Goal: Information Seeking & Learning: Learn about a topic

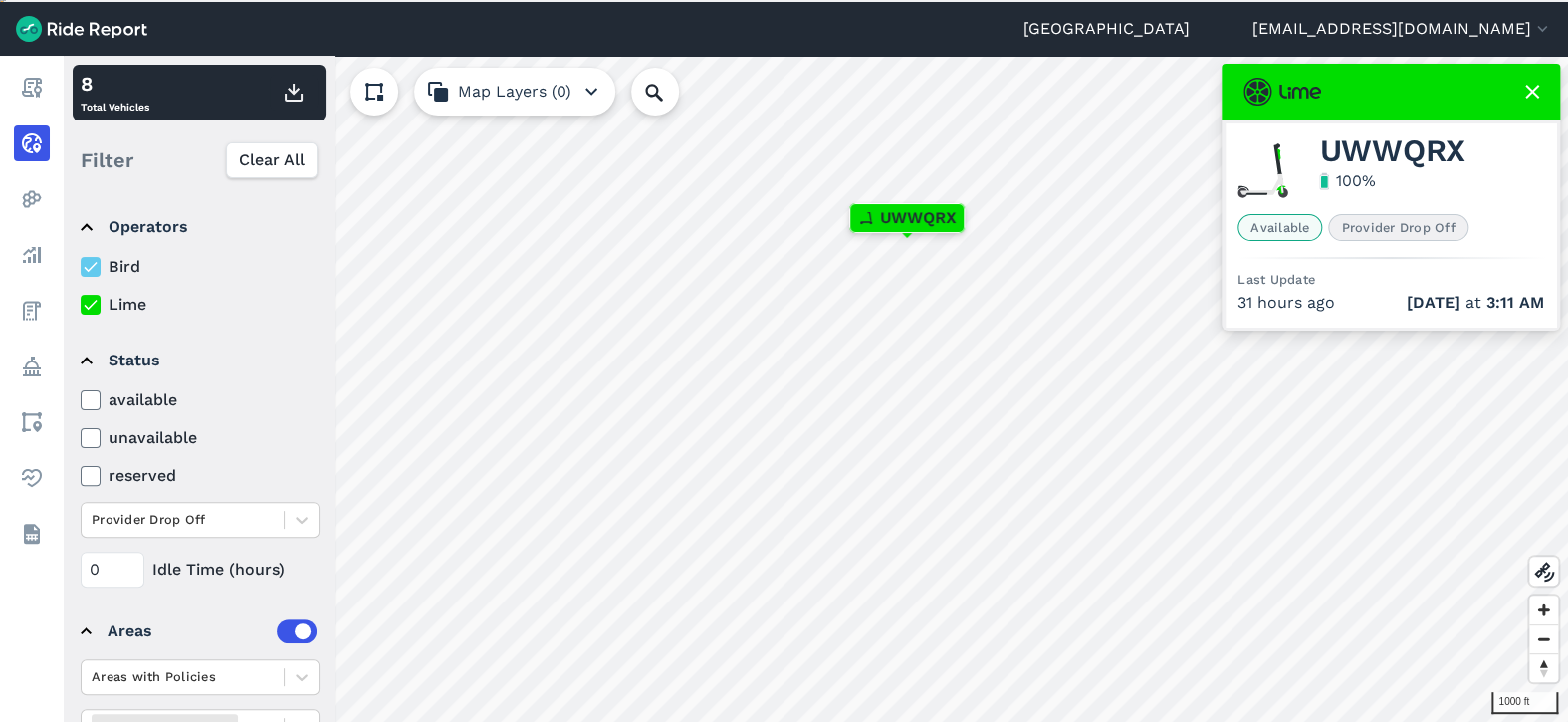
scroll to position [91, 0]
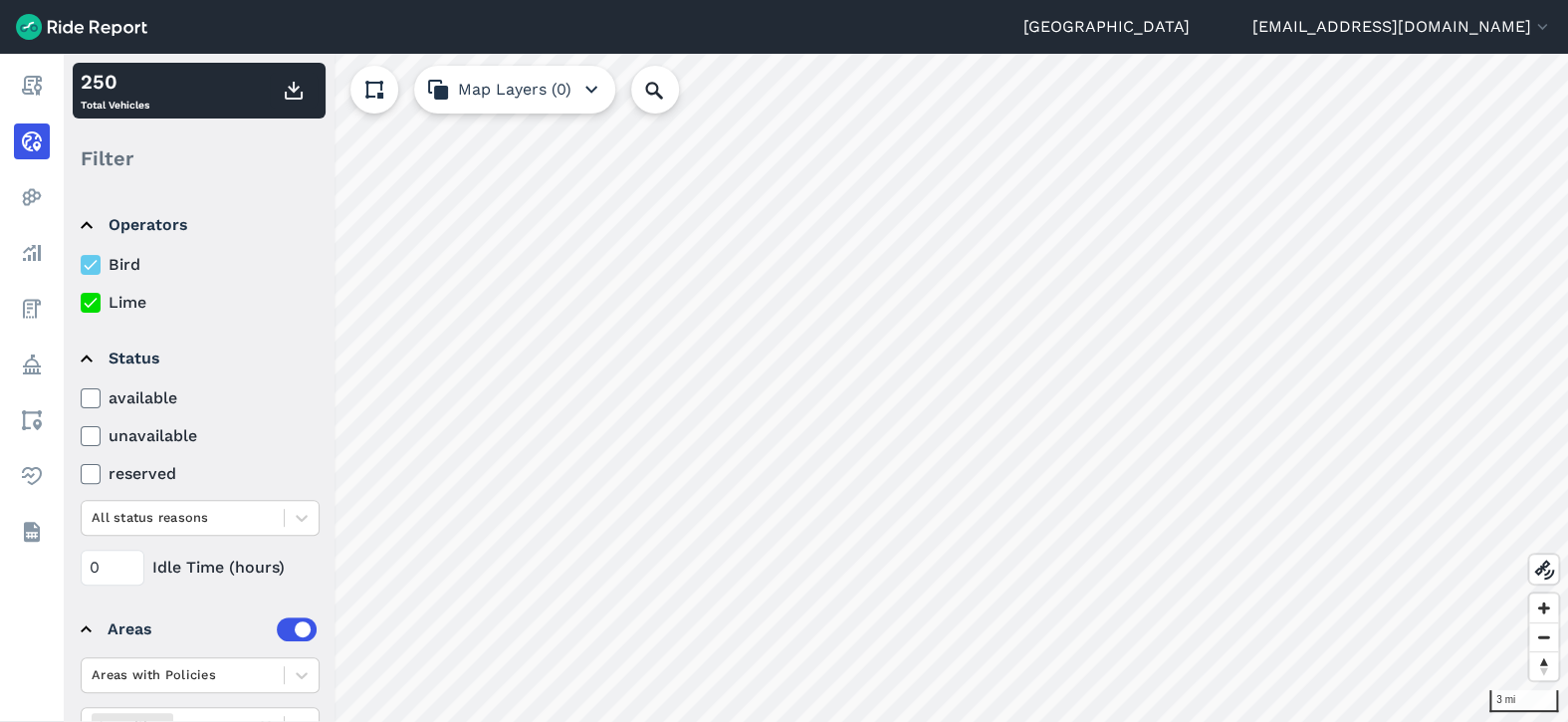
scroll to position [91, 0]
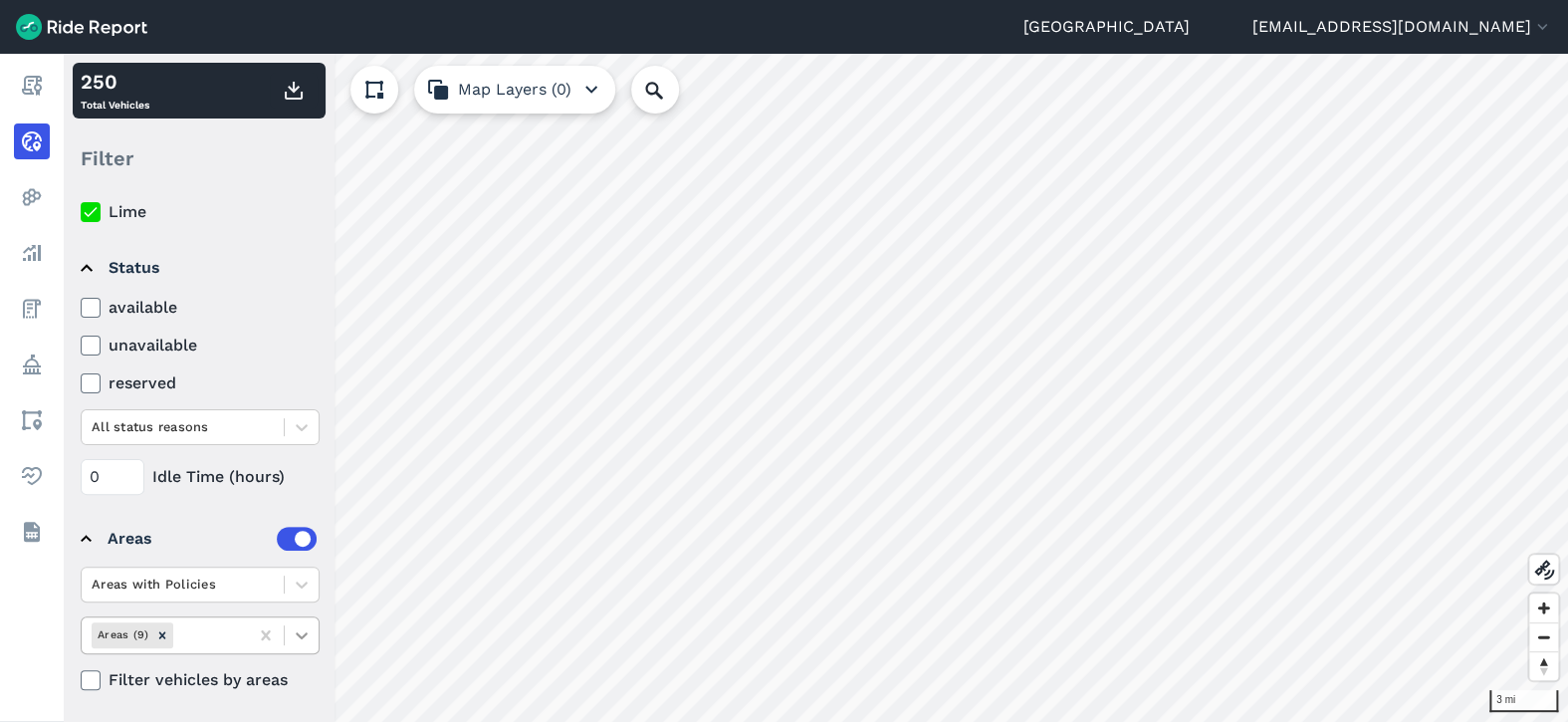
click at [295, 631] on icon at bounding box center [301, 635] width 20 height 20
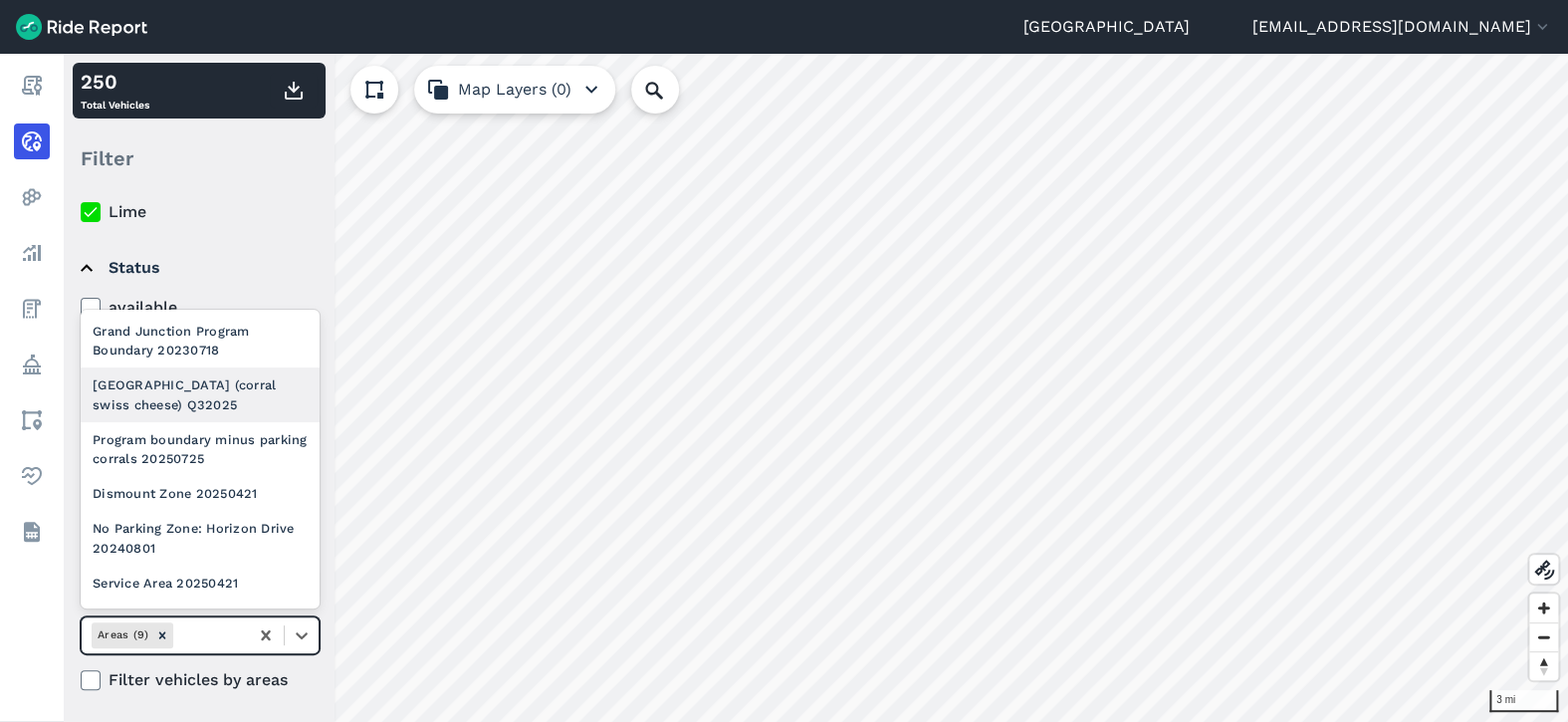
click at [242, 395] on div "[GEOGRAPHIC_DATA] (corral swiss cheese) Q32025" at bounding box center [200, 394] width 239 height 54
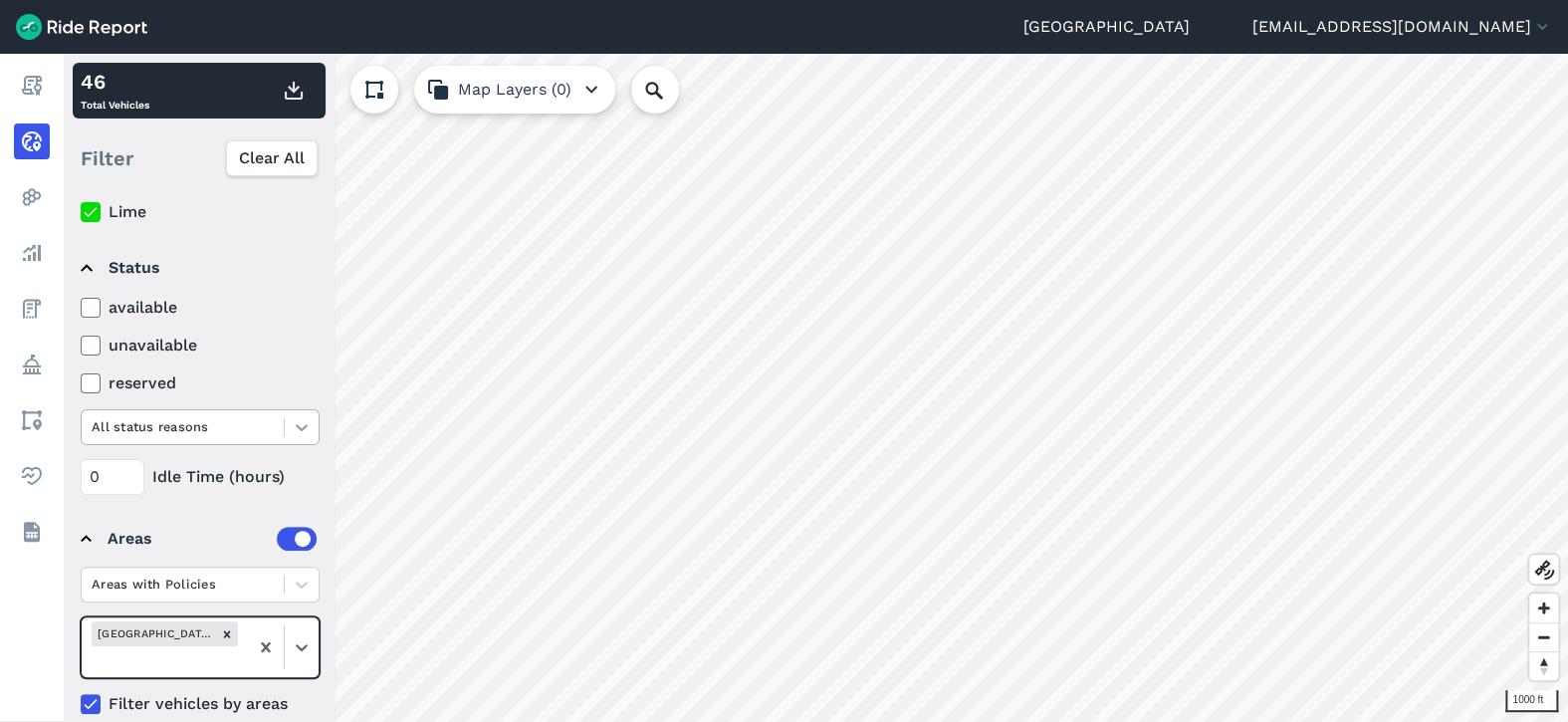
click at [284, 427] on div at bounding box center [301, 427] width 34 height 34
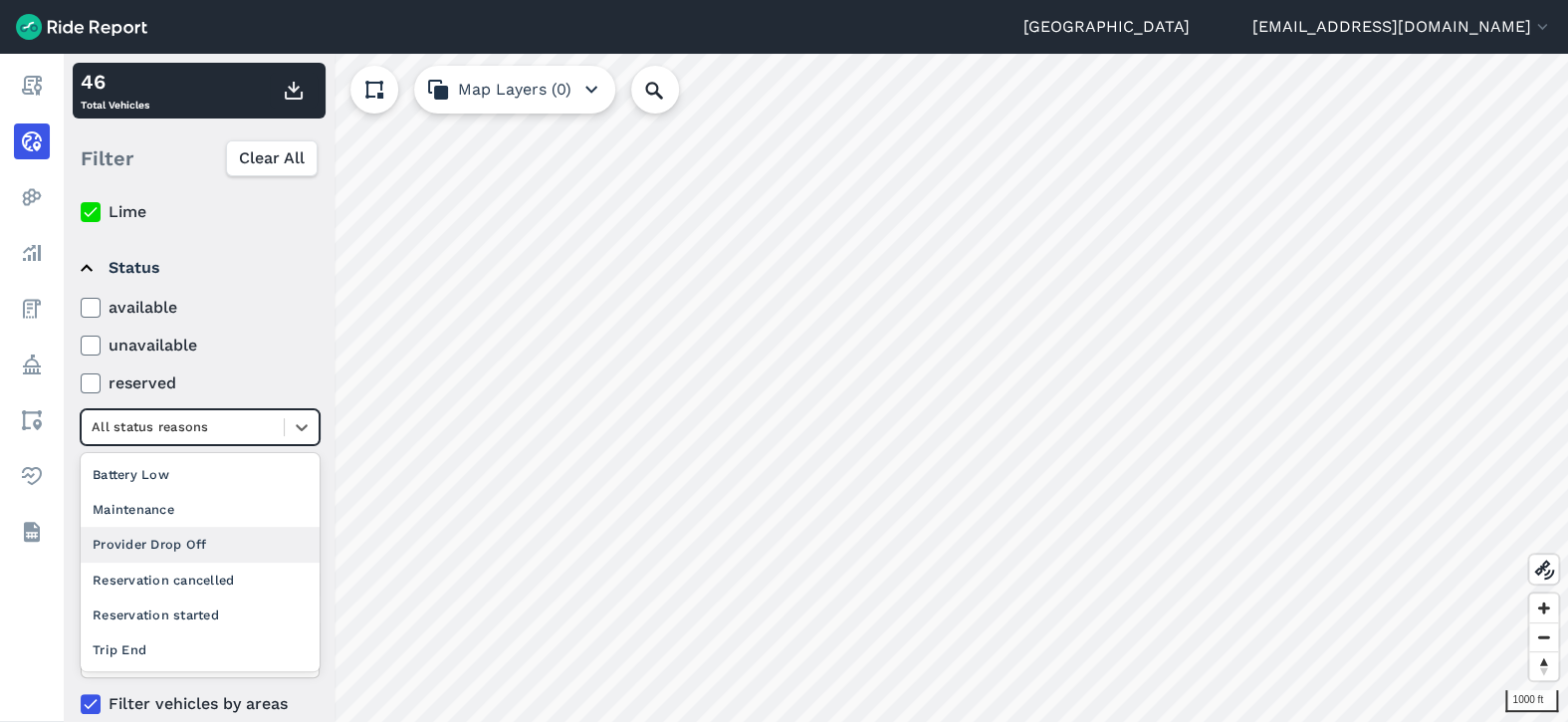
click at [216, 532] on div "Provider Drop Off" at bounding box center [200, 544] width 239 height 35
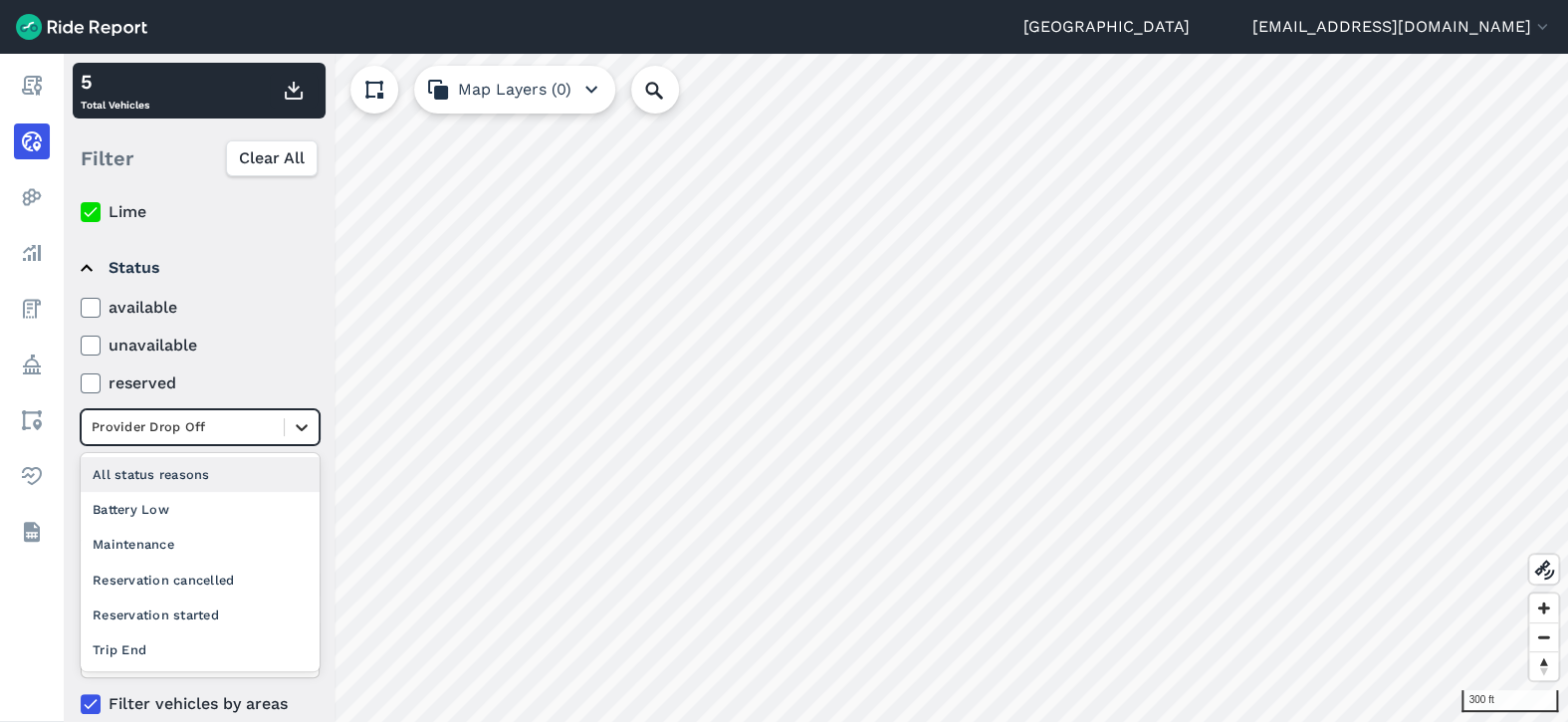
click at [289, 421] on div at bounding box center [301, 427] width 34 height 34
click at [232, 478] on div "All status reasons" at bounding box center [200, 474] width 239 height 35
